Goal: Check status: Check status

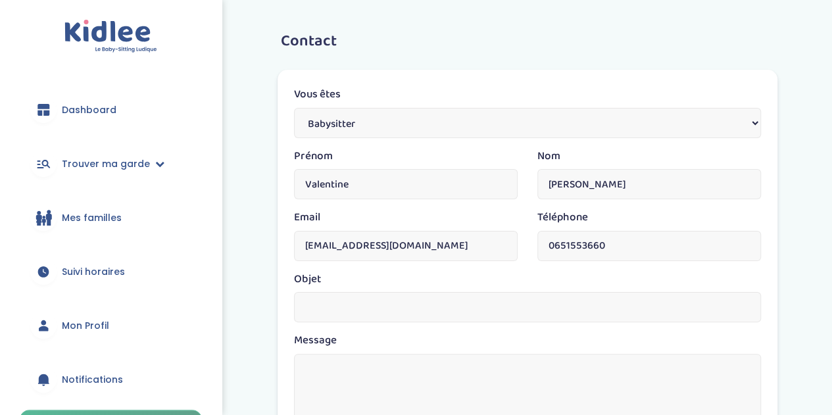
click at [76, 115] on span "Dashboard" at bounding box center [89, 110] width 55 height 14
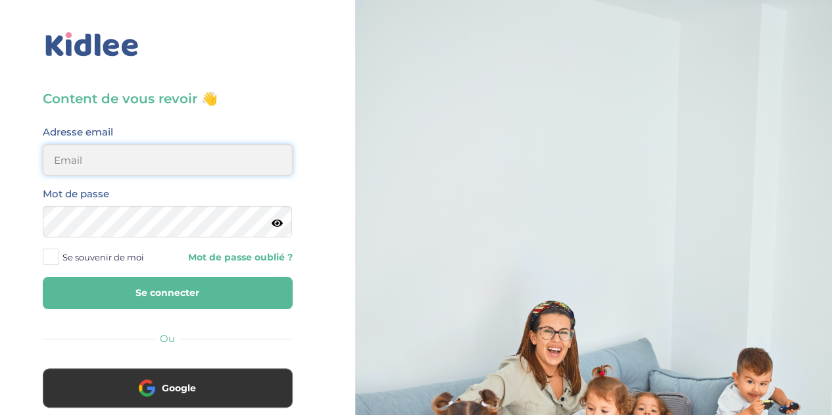
click at [97, 156] on input "email" at bounding box center [168, 160] width 250 height 32
type input "valentine.lee.2013@gmail.com"
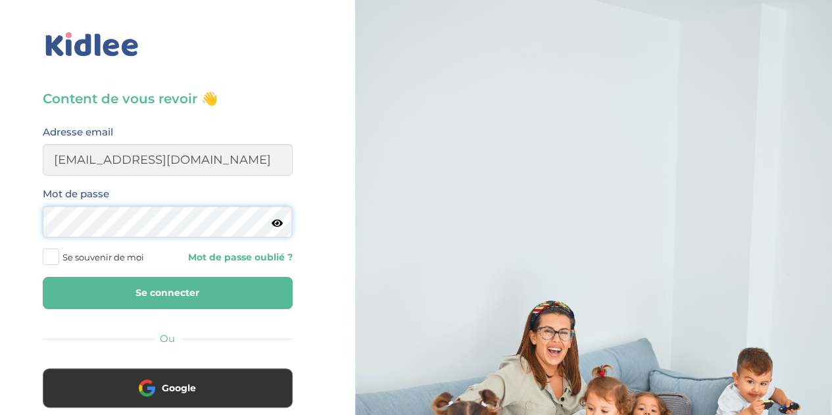
click at [43, 277] on button "Se connecter" at bounding box center [168, 293] width 250 height 32
click at [161, 286] on button "Se connecter" at bounding box center [168, 293] width 250 height 32
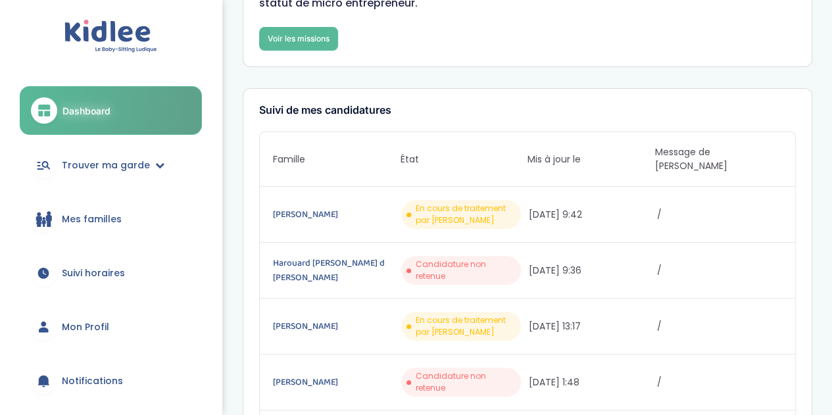
scroll to position [132, 0]
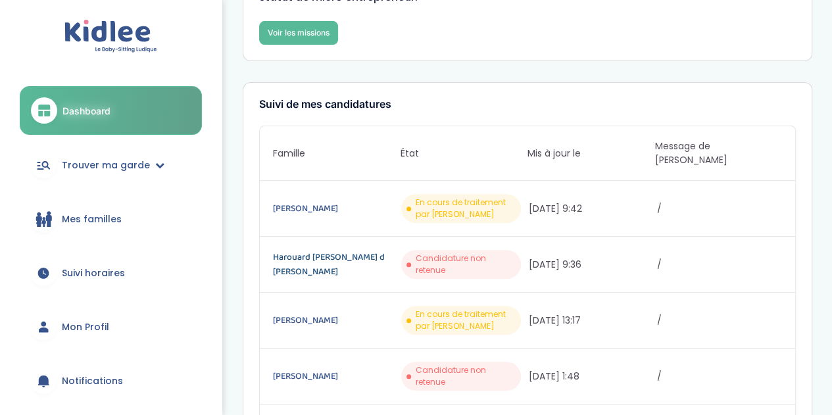
click at [325, 250] on link "Harouard [PERSON_NAME] d [PERSON_NAME]" at bounding box center [335, 264] width 125 height 29
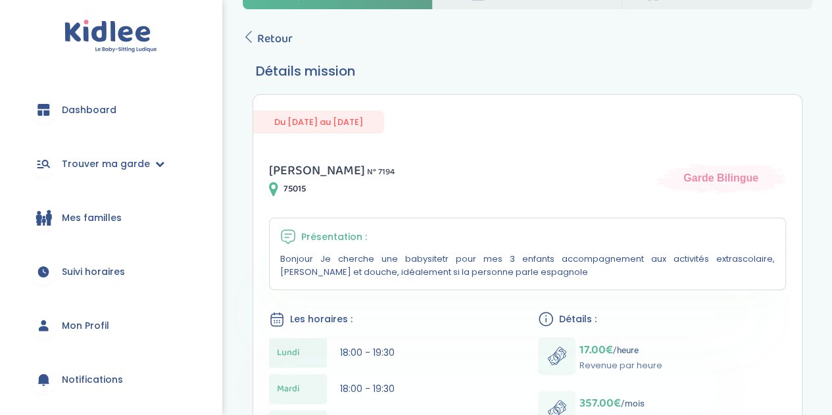
scroll to position [54, 0]
click at [265, 43] on span "Retour" at bounding box center [275, 39] width 36 height 18
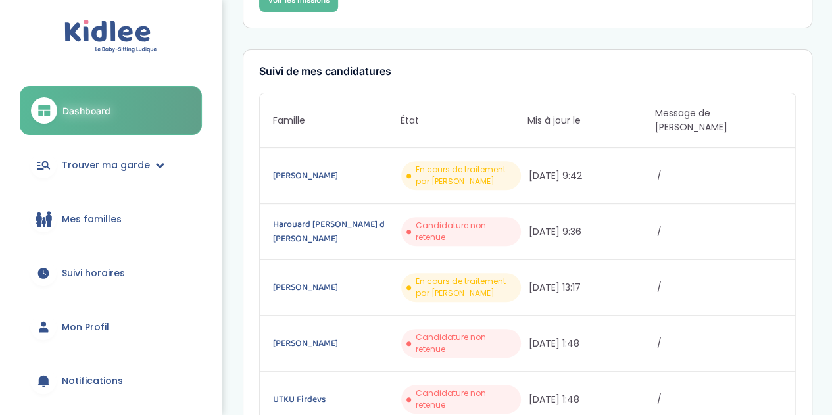
scroll to position [170, 0]
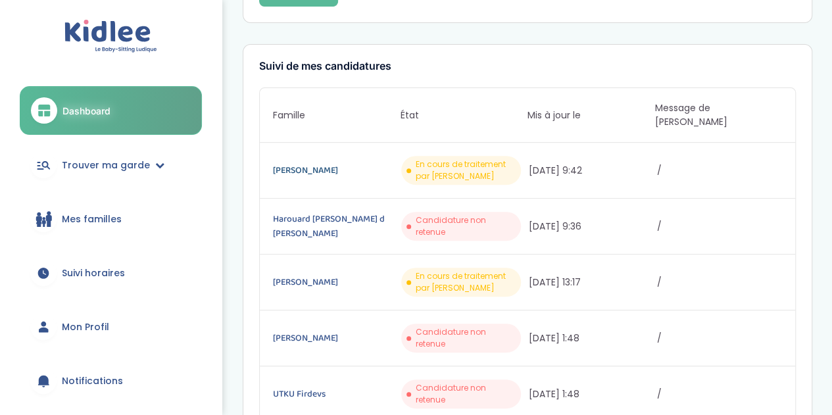
click at [307, 163] on link "[PERSON_NAME]" at bounding box center [335, 170] width 125 height 14
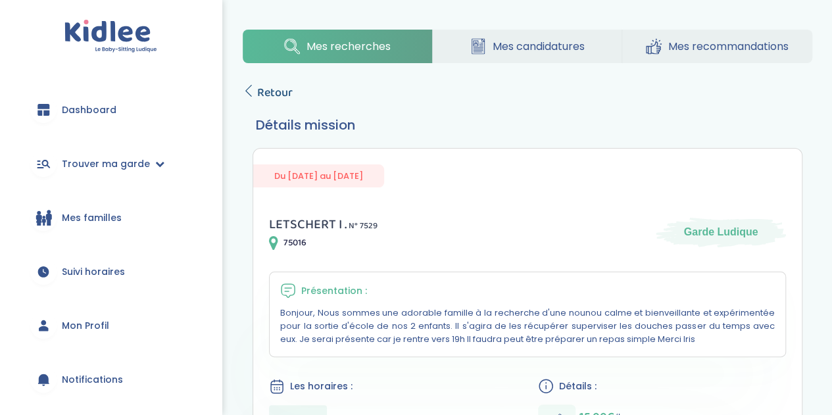
click at [261, 88] on span "Retour" at bounding box center [275, 93] width 36 height 18
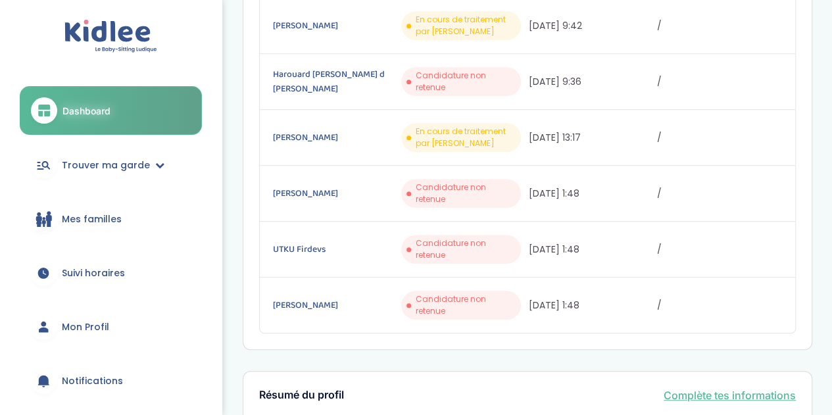
scroll to position [318, 0]
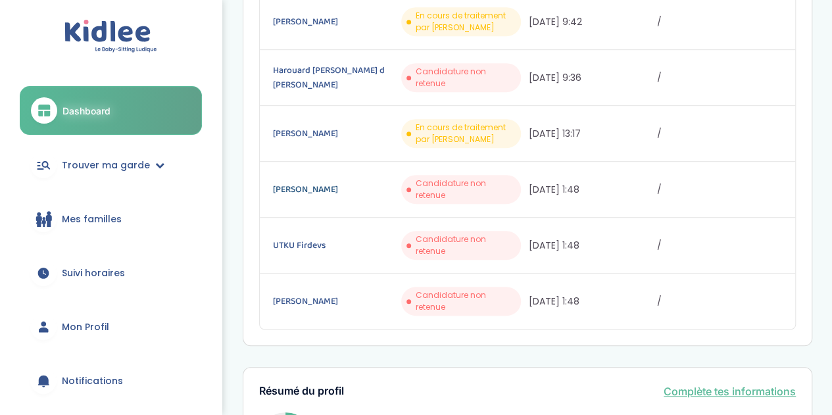
click at [302, 182] on link "Colombani Sylvie" at bounding box center [335, 189] width 125 height 14
click at [296, 238] on link "UTKU Firdevs" at bounding box center [335, 245] width 125 height 14
click at [291, 294] on link "[PERSON_NAME]" at bounding box center [335, 301] width 125 height 14
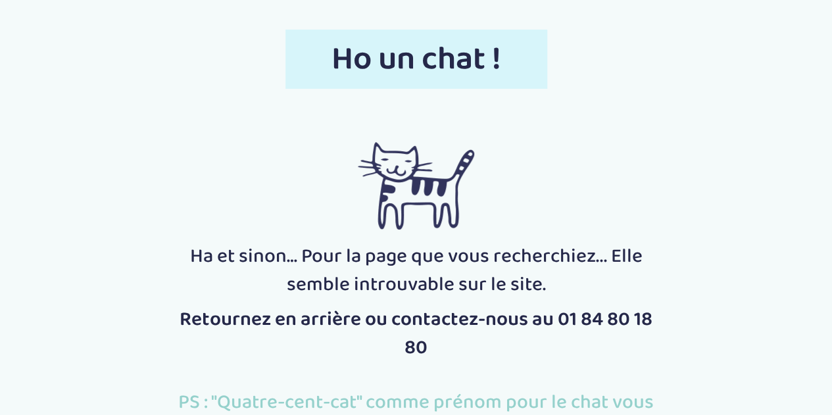
scroll to position [130, 0]
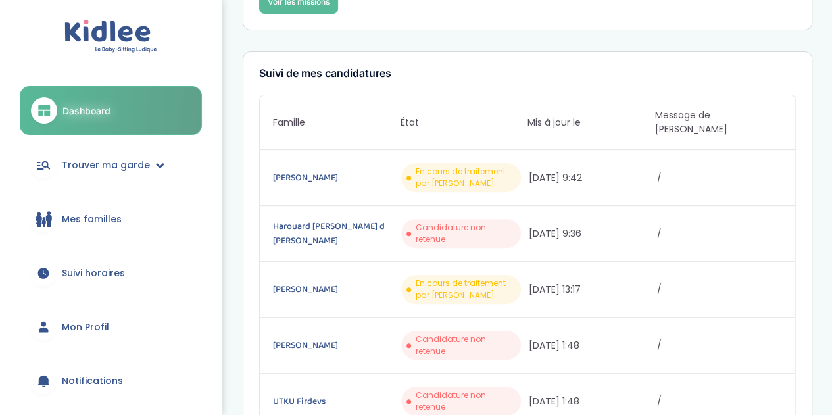
scroll to position [163, 0]
click at [324, 170] on link "[PERSON_NAME]" at bounding box center [335, 177] width 125 height 14
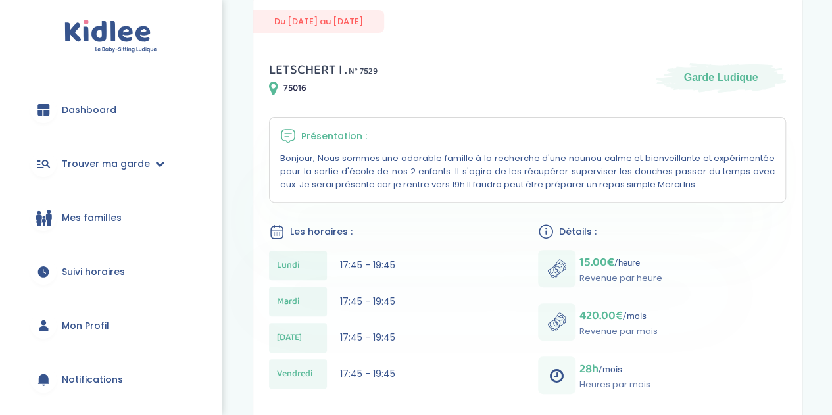
scroll to position [155, 0]
